Goal: Navigation & Orientation: Find specific page/section

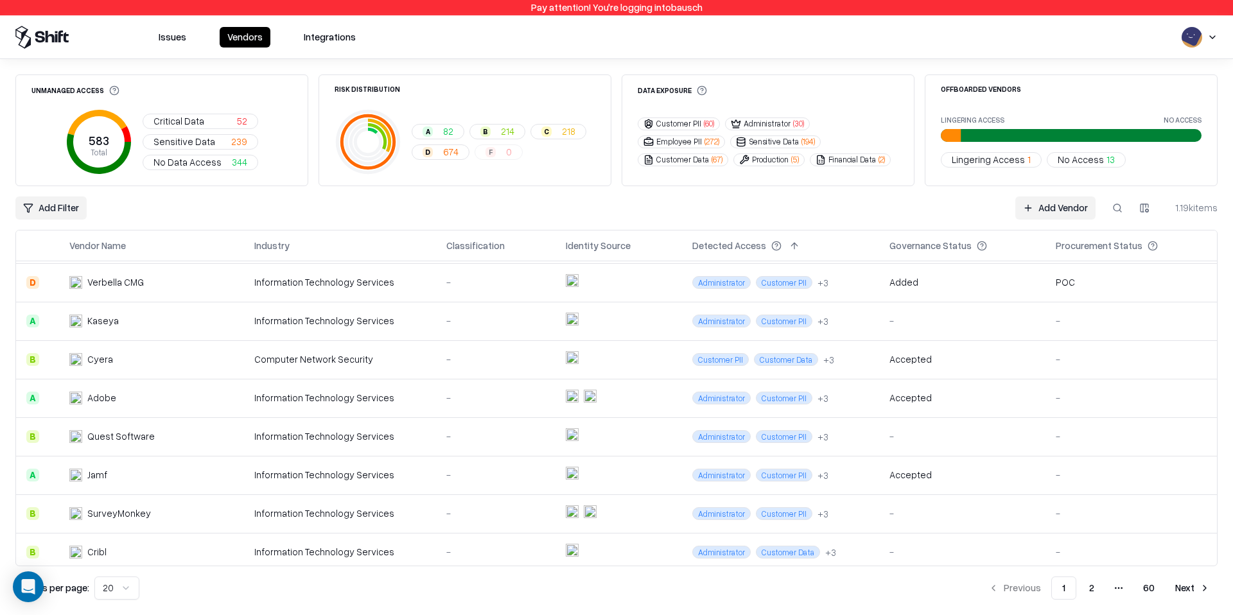
scroll to position [466, 0]
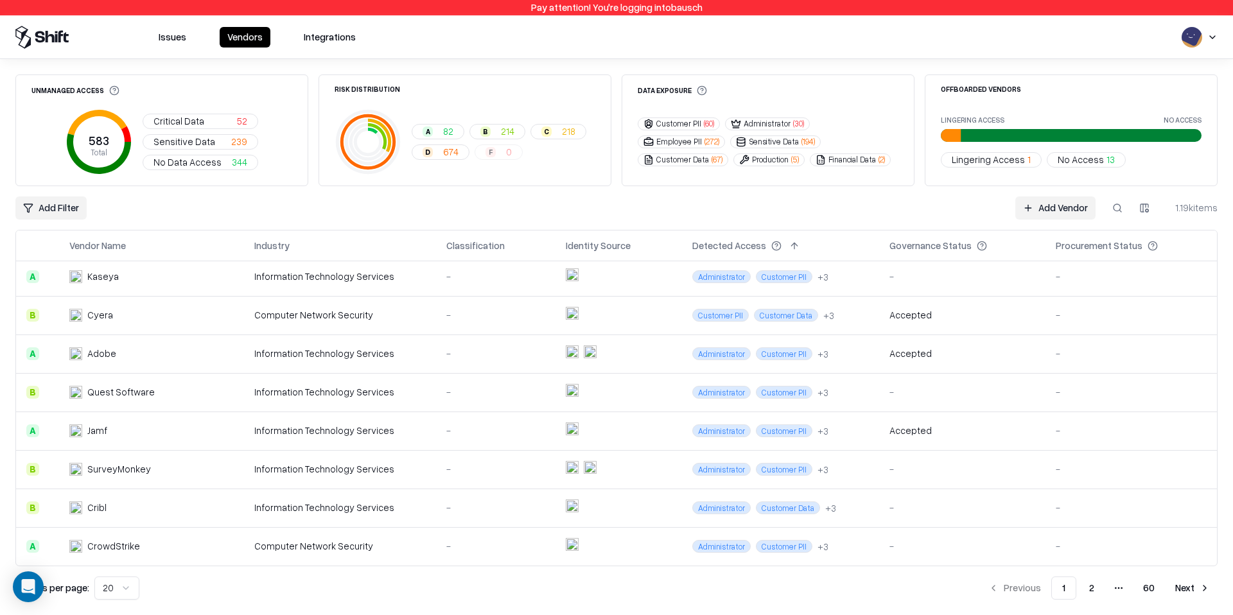
click at [1095, 584] on button "2" at bounding box center [1092, 588] width 26 height 23
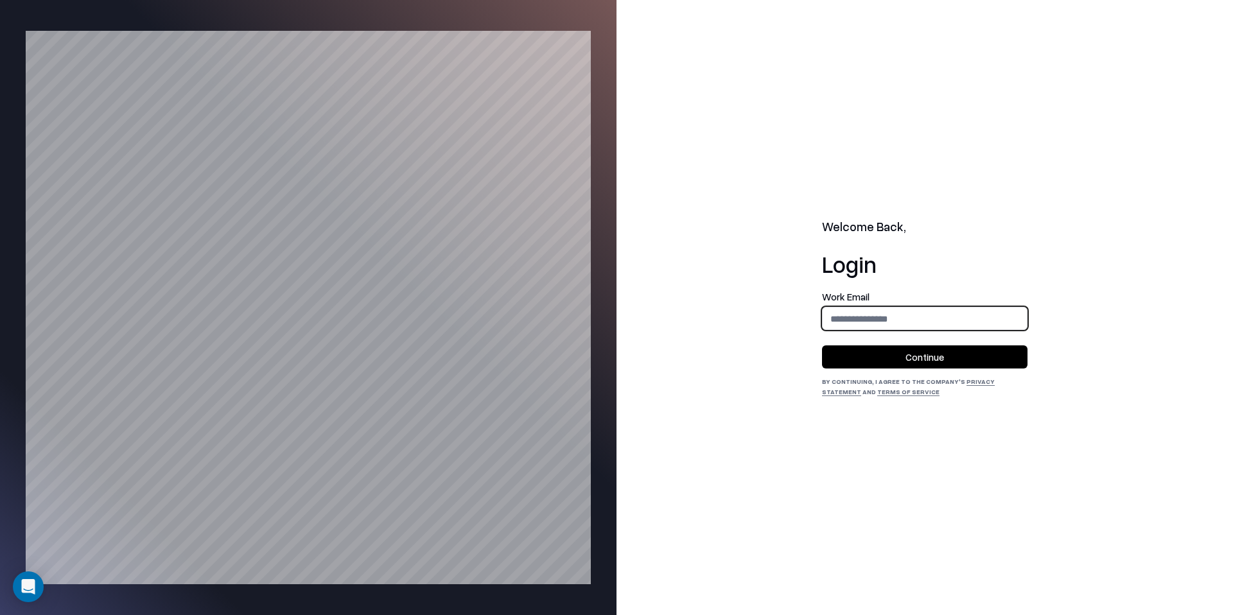
click at [923, 317] on input "email" at bounding box center [924, 319] width 204 height 24
type input "**********"
click at [951, 354] on button "Continue" at bounding box center [924, 356] width 205 height 23
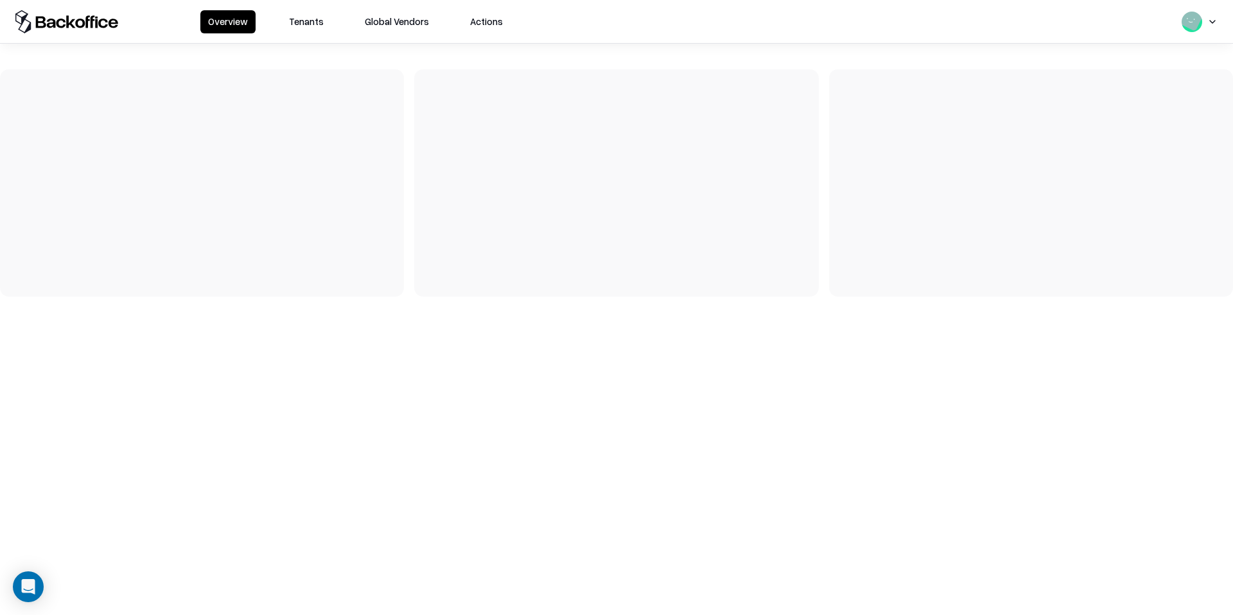
click at [338, 8] on div "Overview Tenants Global Vendors Actions" at bounding box center [616, 21] width 1233 height 43
click at [307, 24] on button "Tenants" at bounding box center [306, 21] width 50 height 23
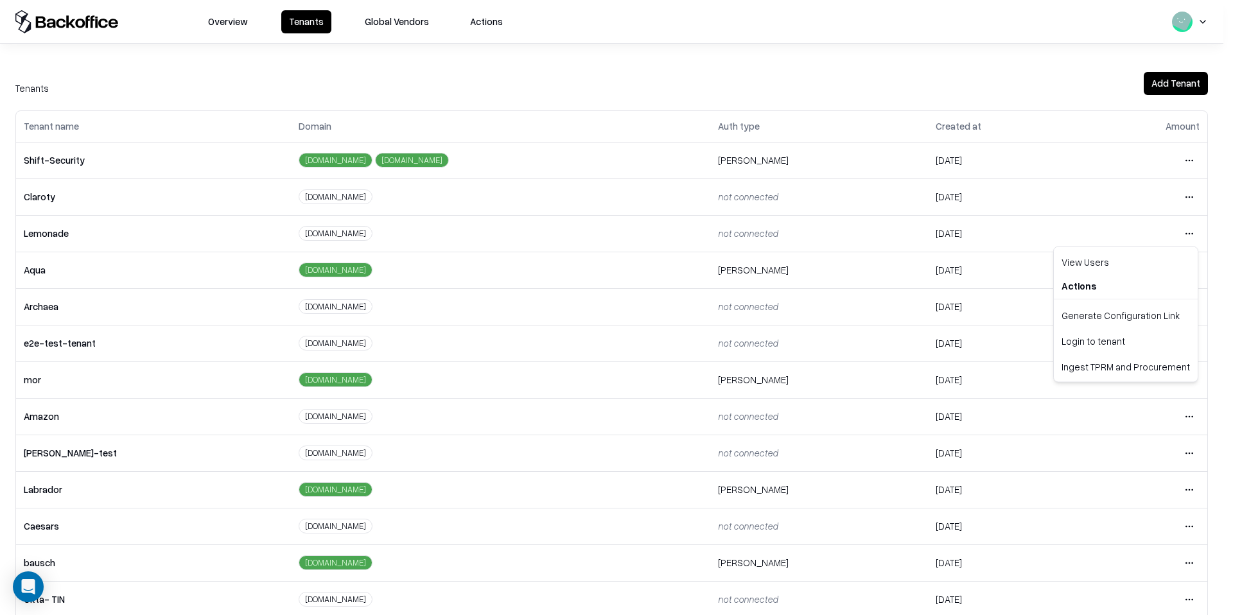
click at [1175, 229] on html "Overview Tenants Global Vendors Actions Tenants Add Tenant Tenant name Domain A…" at bounding box center [616, 307] width 1233 height 615
click at [1108, 347] on div "Login to tenant" at bounding box center [1125, 341] width 139 height 26
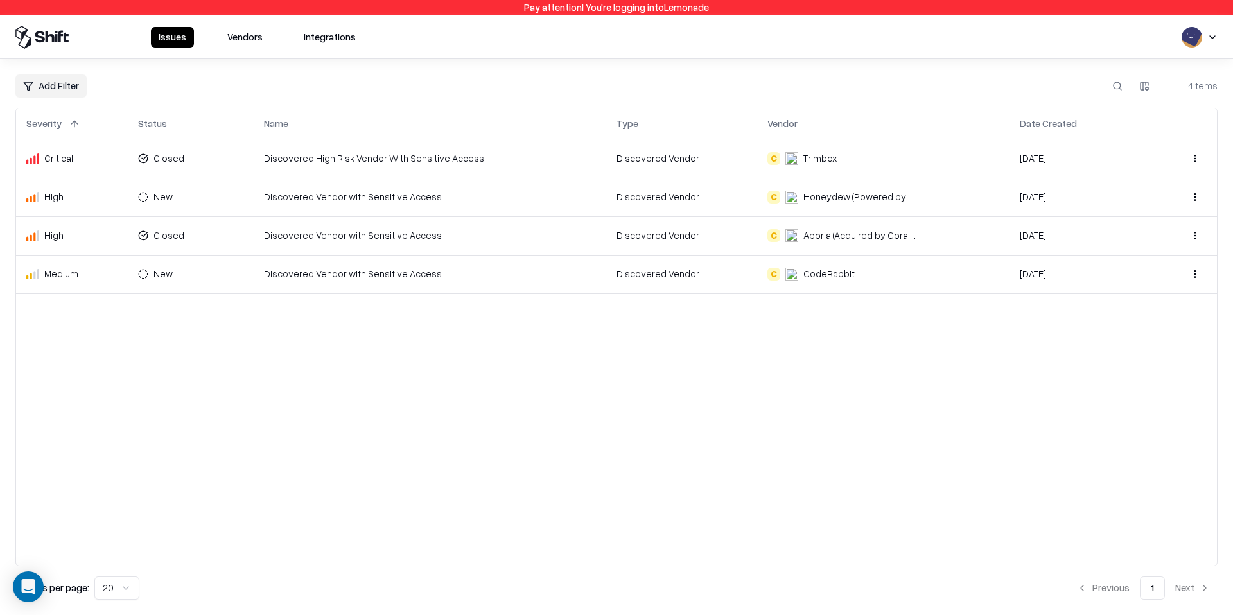
click at [238, 30] on button "Vendors" at bounding box center [245, 37] width 51 height 21
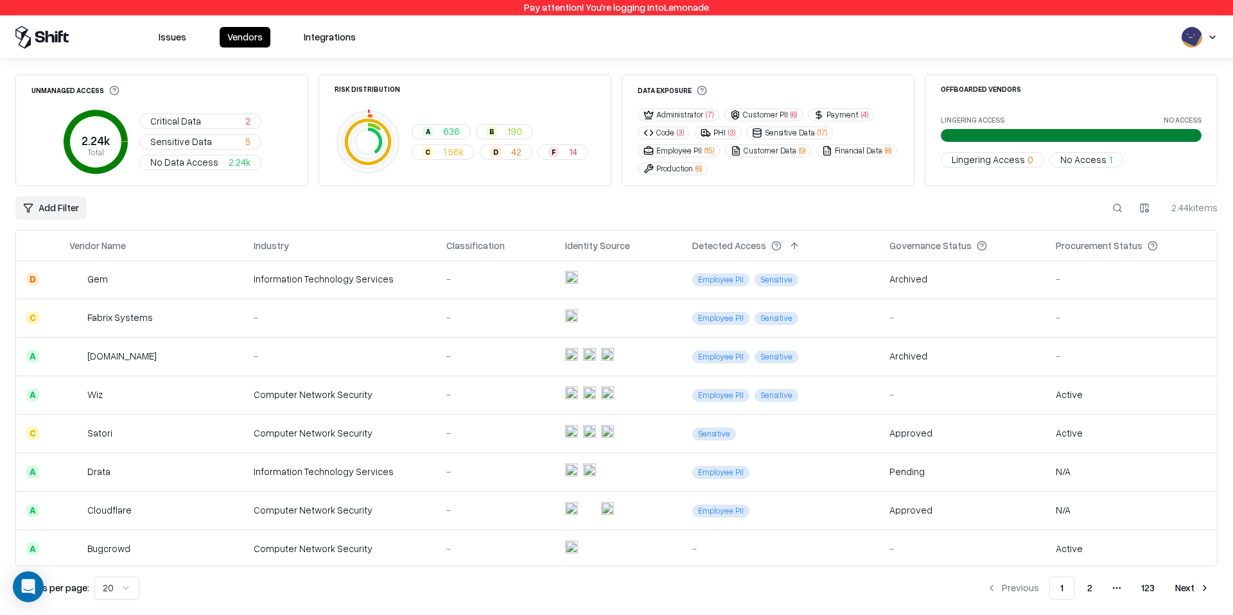
scroll to position [466, 0]
click at [1095, 580] on button "2" at bounding box center [1090, 588] width 26 height 23
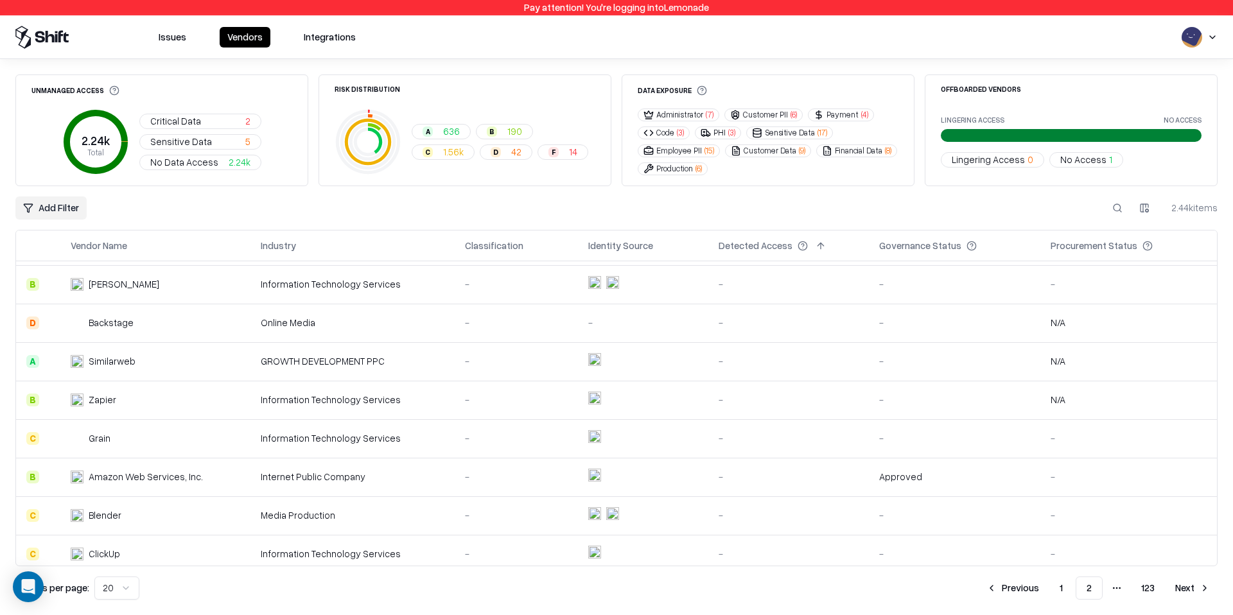
scroll to position [466, 0]
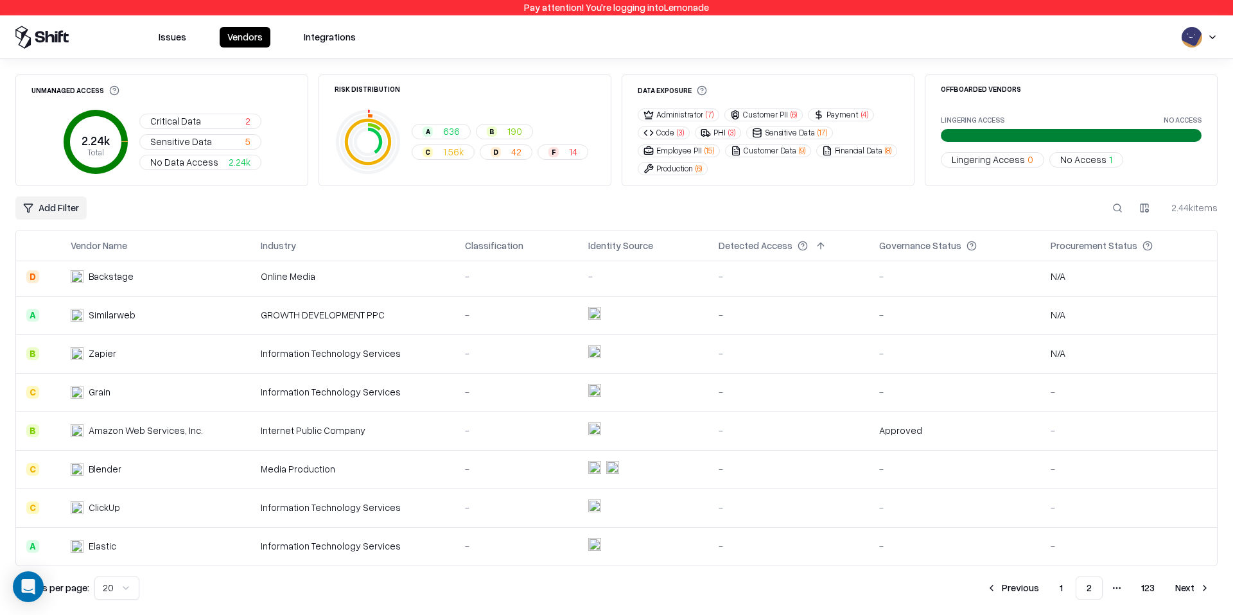
click at [1179, 593] on button "Next" at bounding box center [1192, 588] width 50 height 23
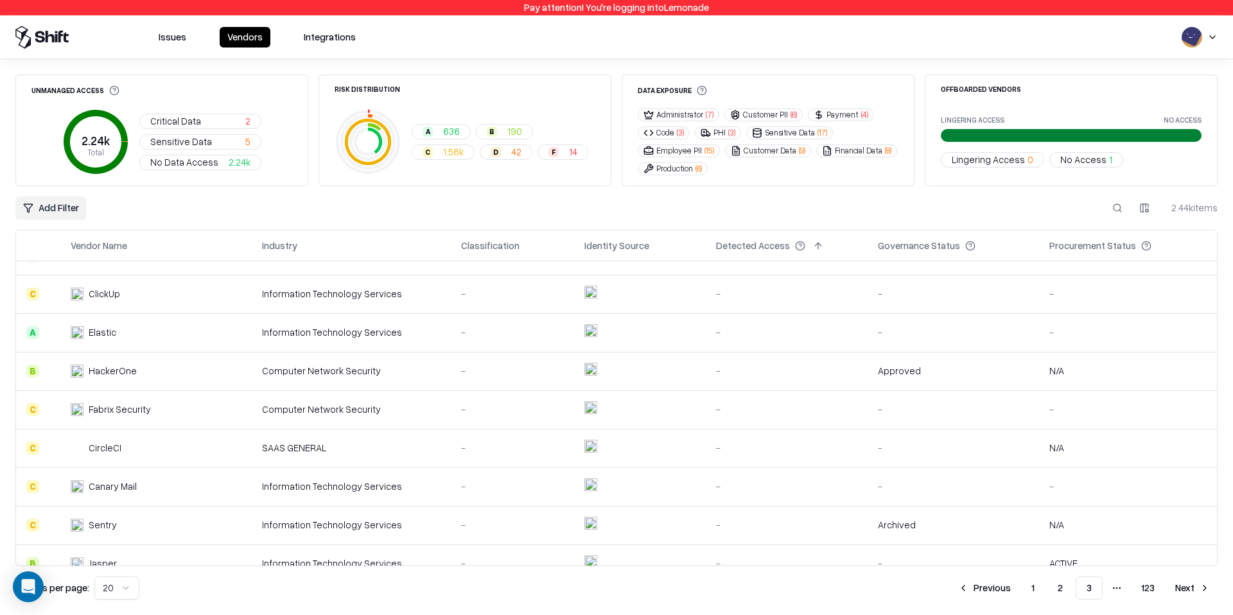
scroll to position [466, 0]
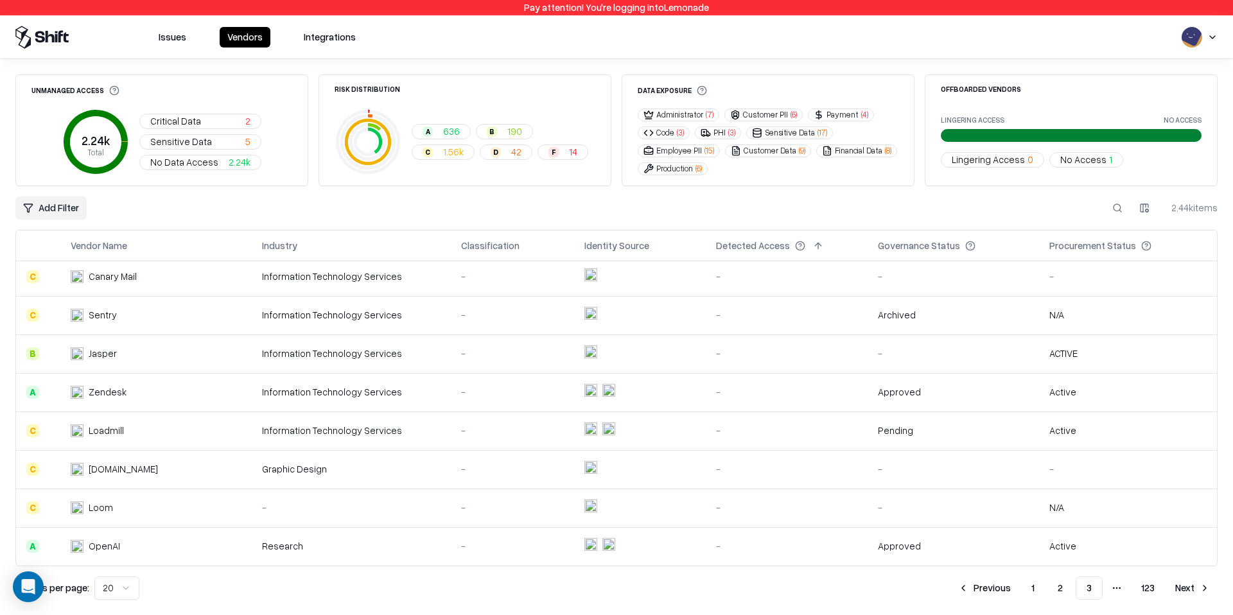
click at [975, 603] on div "Unmanaged Access 2.24k Total Critical Data 2 Sensitive Data 5 No Data Access 2.…" at bounding box center [616, 337] width 1233 height 556
click at [980, 596] on button "Previous" at bounding box center [984, 588] width 68 height 23
